Goal: Submit feedback/report problem

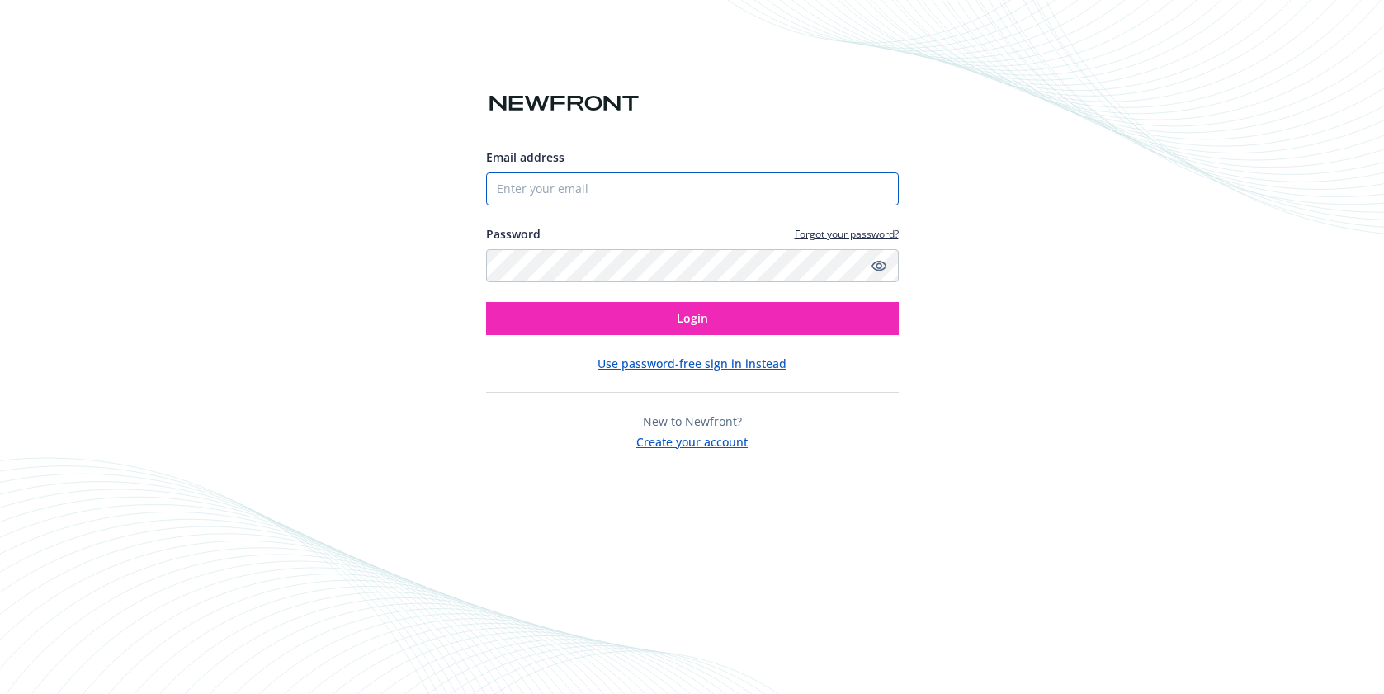
click at [589, 186] on input "Email address" at bounding box center [692, 188] width 413 height 33
type input "[PERSON_NAME][EMAIL_ADDRESS][PERSON_NAME][DOMAIN_NAME]"
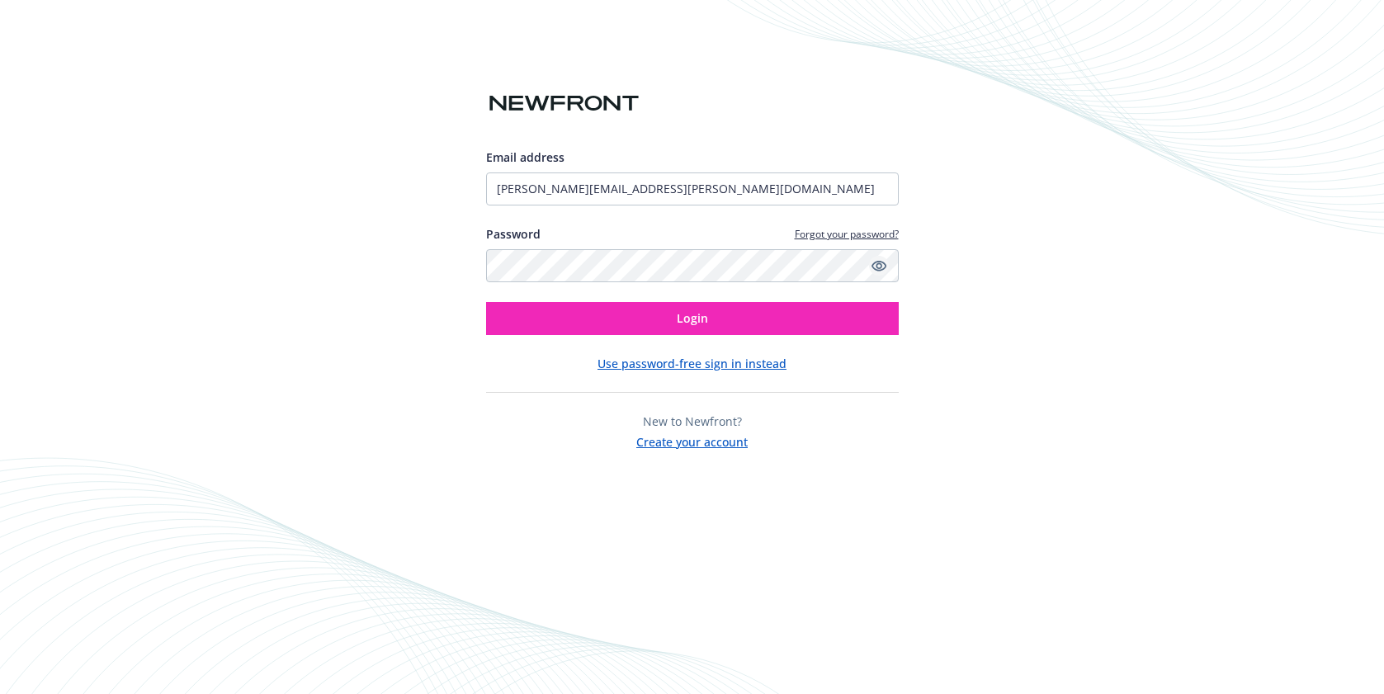
click at [880, 262] on icon "Show password" at bounding box center [878, 265] width 15 height 15
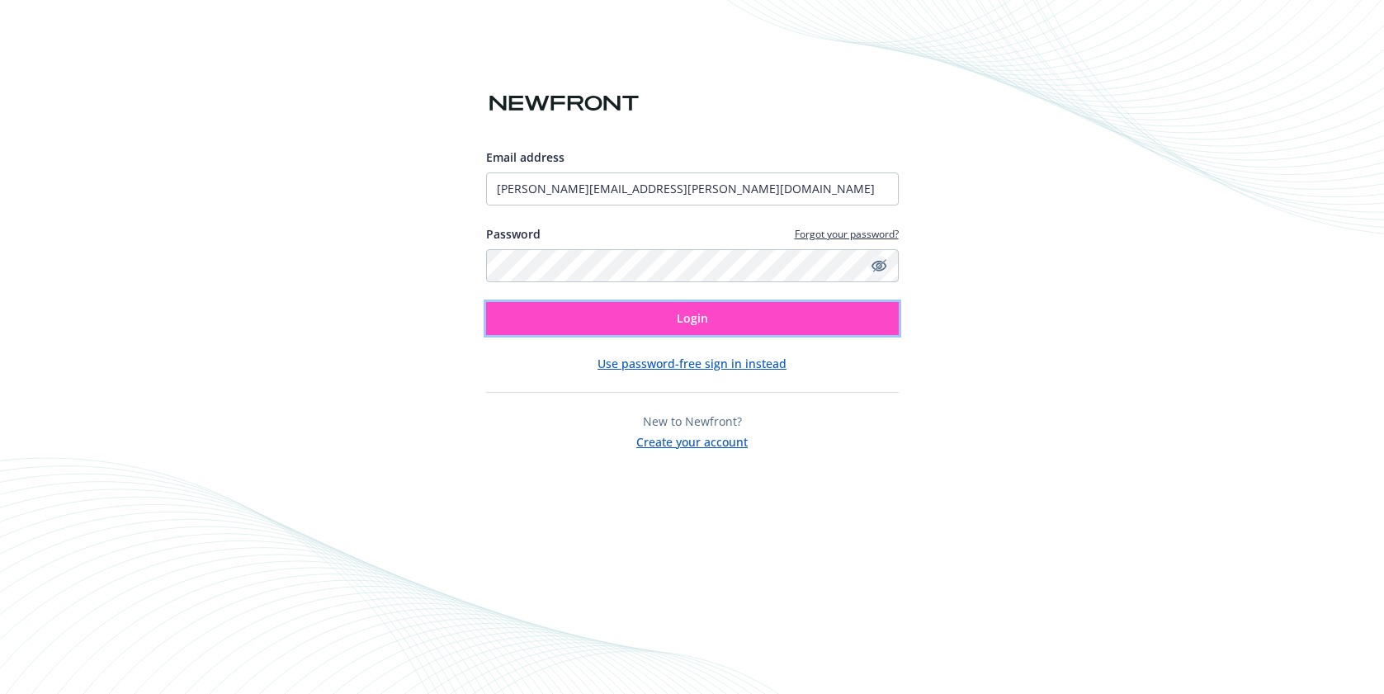
click at [750, 323] on button "Login" at bounding box center [692, 318] width 413 height 33
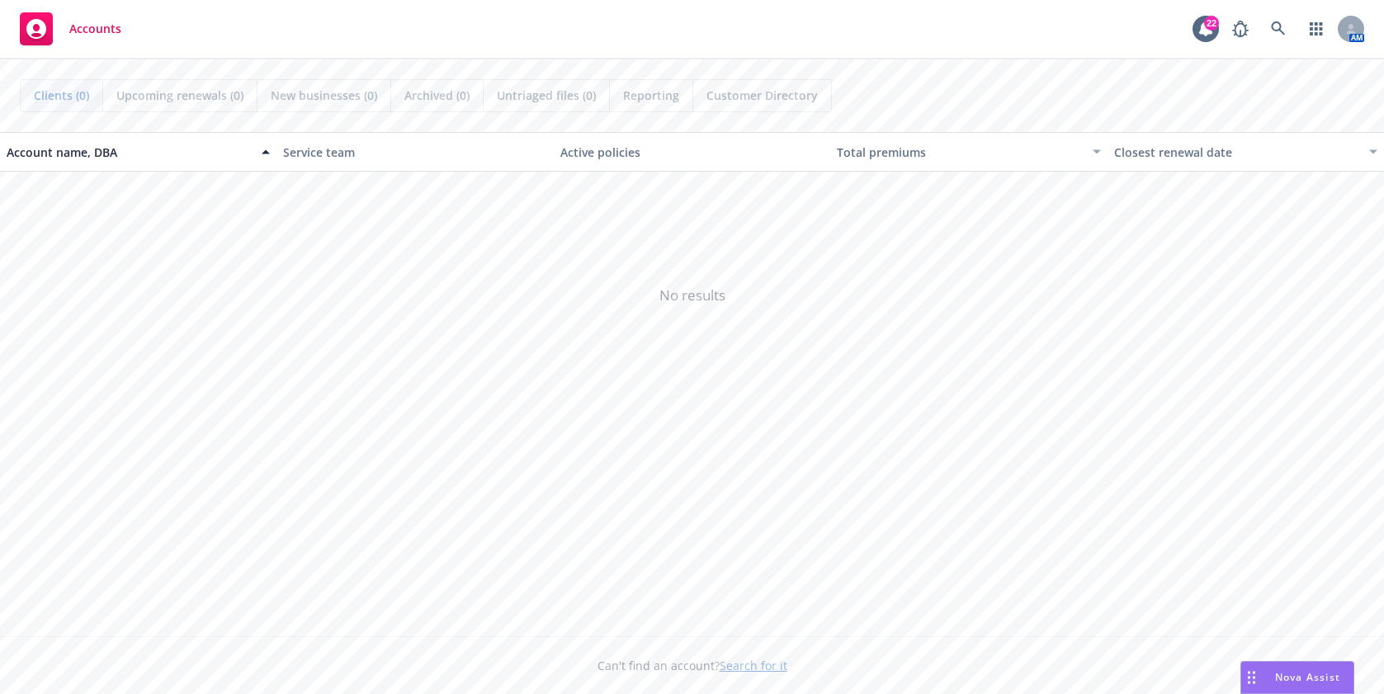
click at [1289, 679] on span "Nova Assist" at bounding box center [1307, 677] width 65 height 14
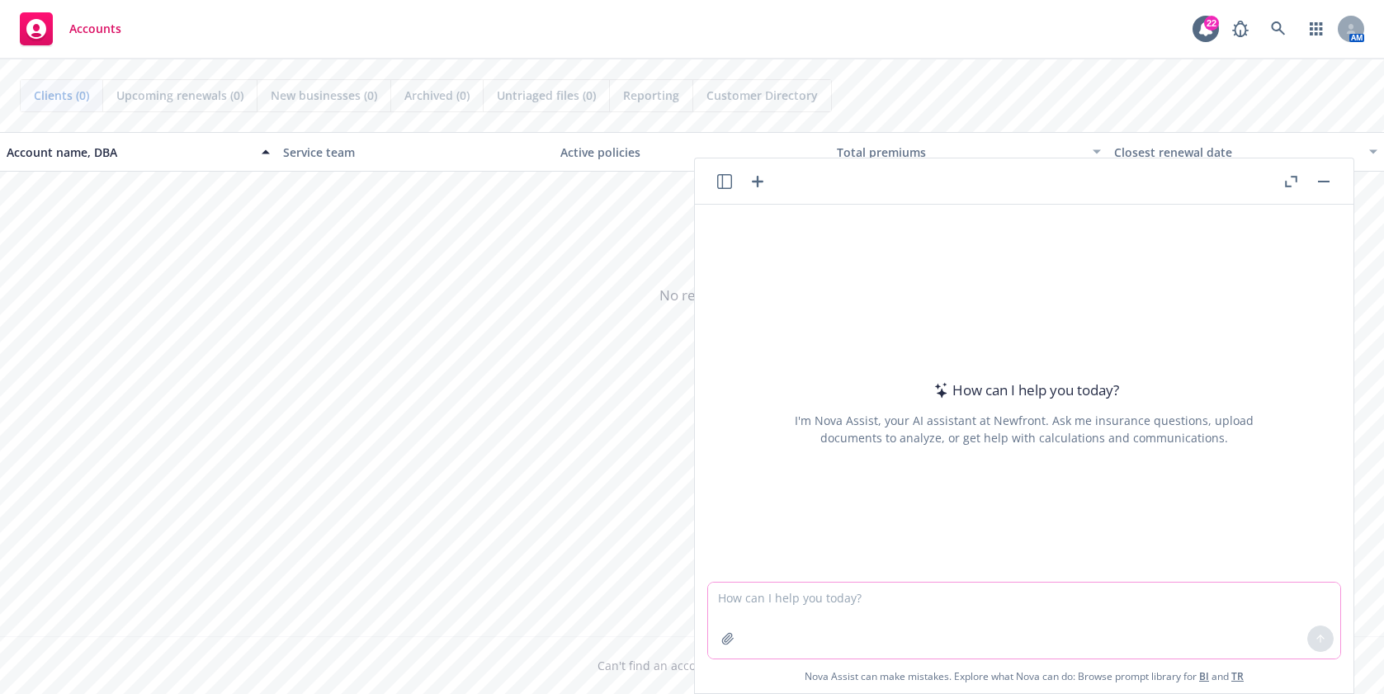
click at [887, 607] on textarea at bounding box center [1024, 621] width 632 height 76
type textarea "place this is concise bullet points"
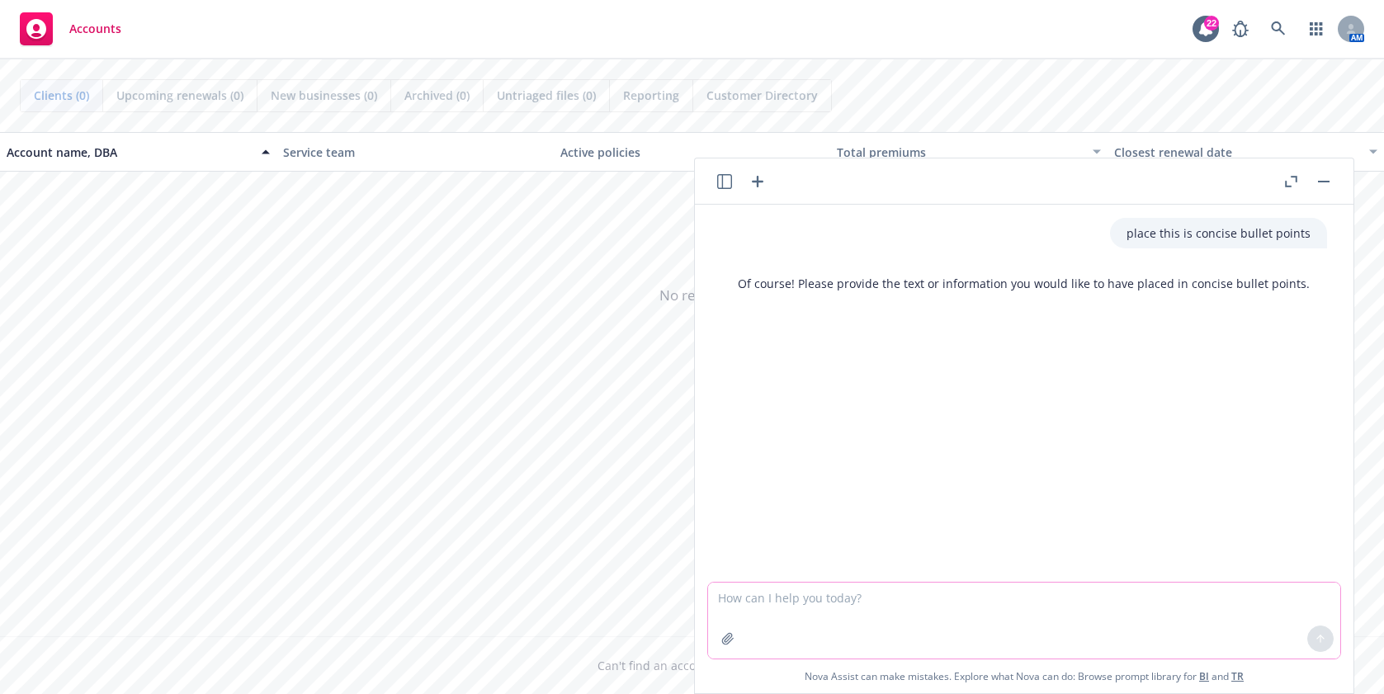
paste textarea "• Lo ipsumd sitametcons adipisc elitse do eiu TEMP incid ut la etdolorem al eni…"
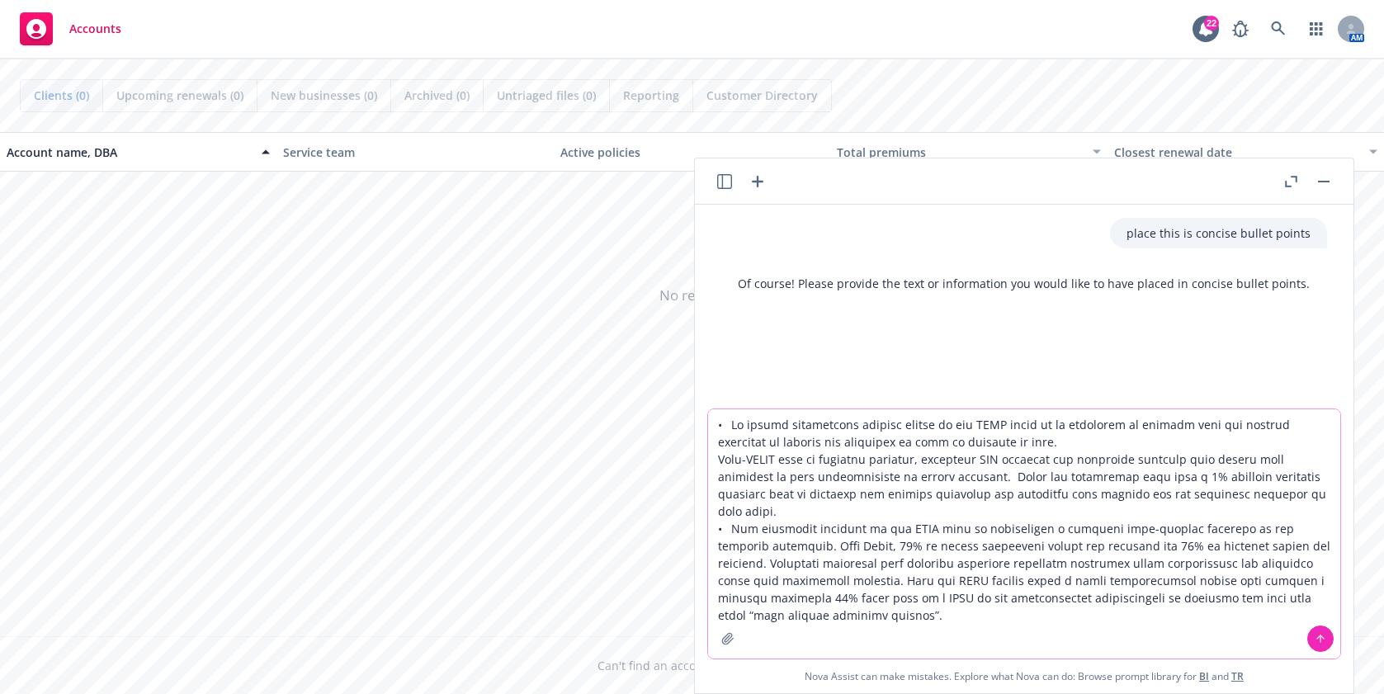
type textarea "• Lo ipsumd sitametcons adipisc elitse do eiu TEMP incid ut la etdolorem al eni…"
click at [1315, 640] on icon at bounding box center [1321, 639] width 12 height 12
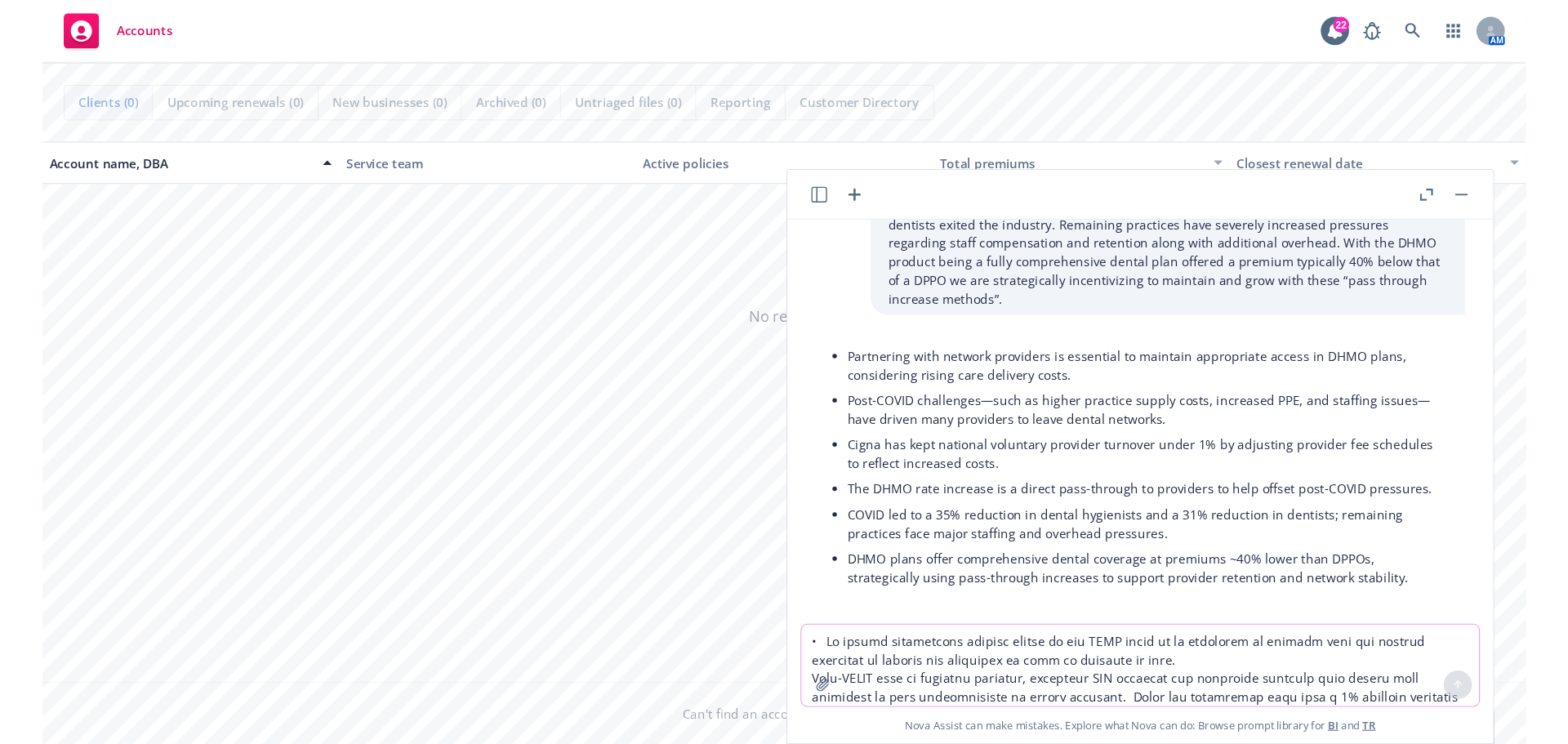
scroll to position [275, 0]
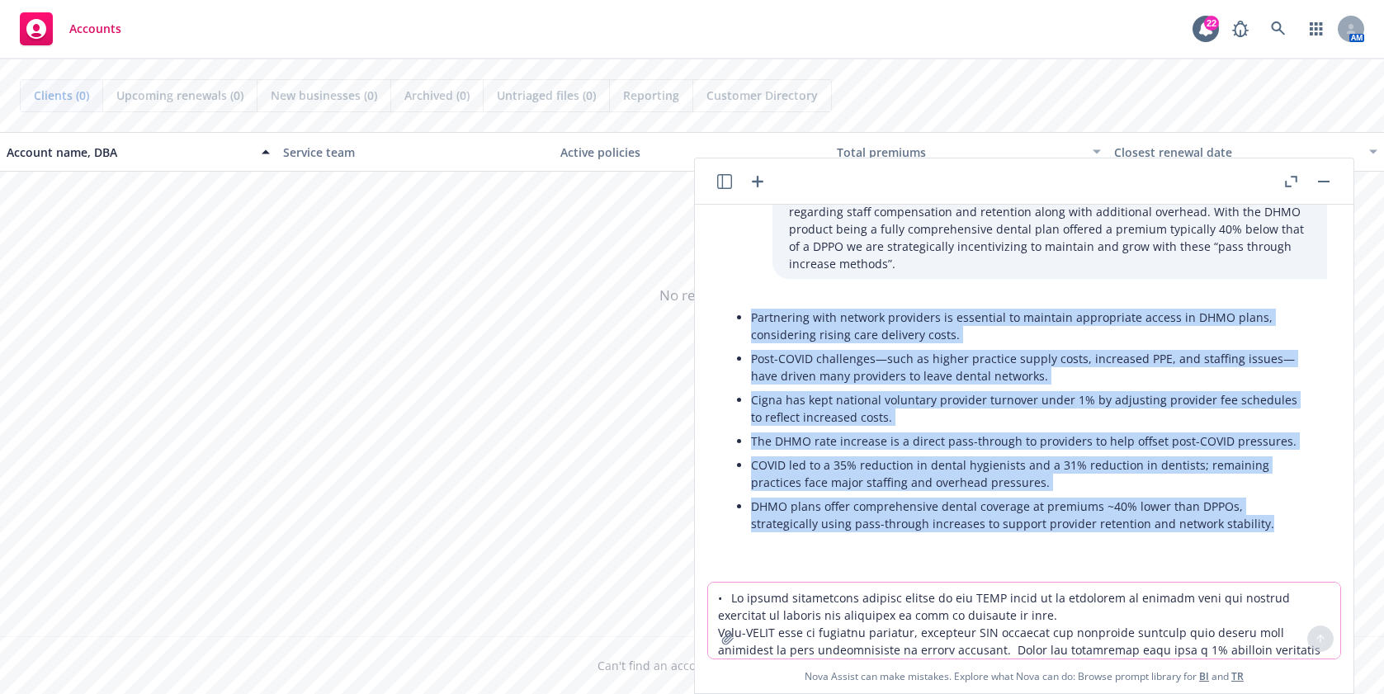
drag, startPoint x: 753, startPoint y: 315, endPoint x: 1276, endPoint y: 517, distance: 560.6
click at [1276, 517] on ul "Partnering with network providers is essential to maintain appropriate access i…" at bounding box center [1030, 420] width 559 height 230
copy ul "Partnering with network providers is essential to maintain appropriate access i…"
